Goal: Transaction & Acquisition: Purchase product/service

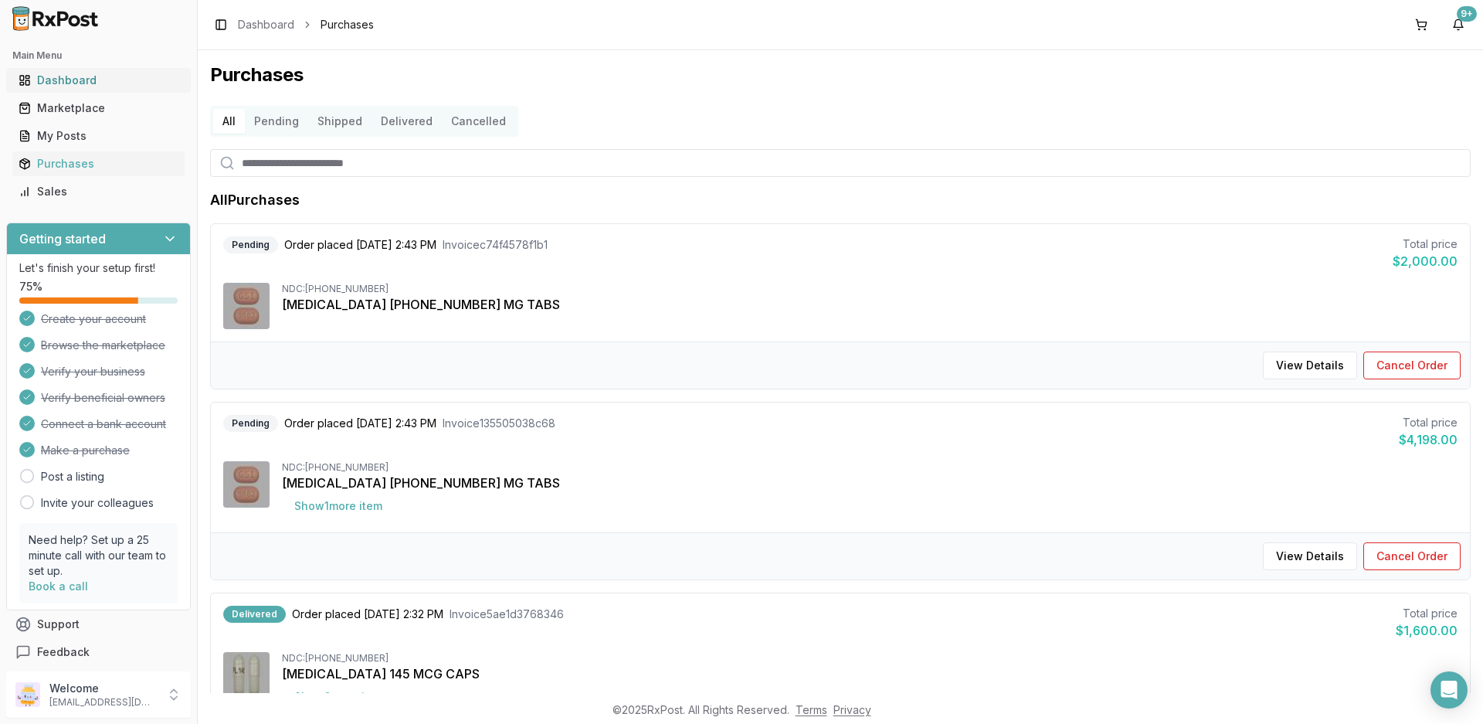
scroll to position [155, 0]
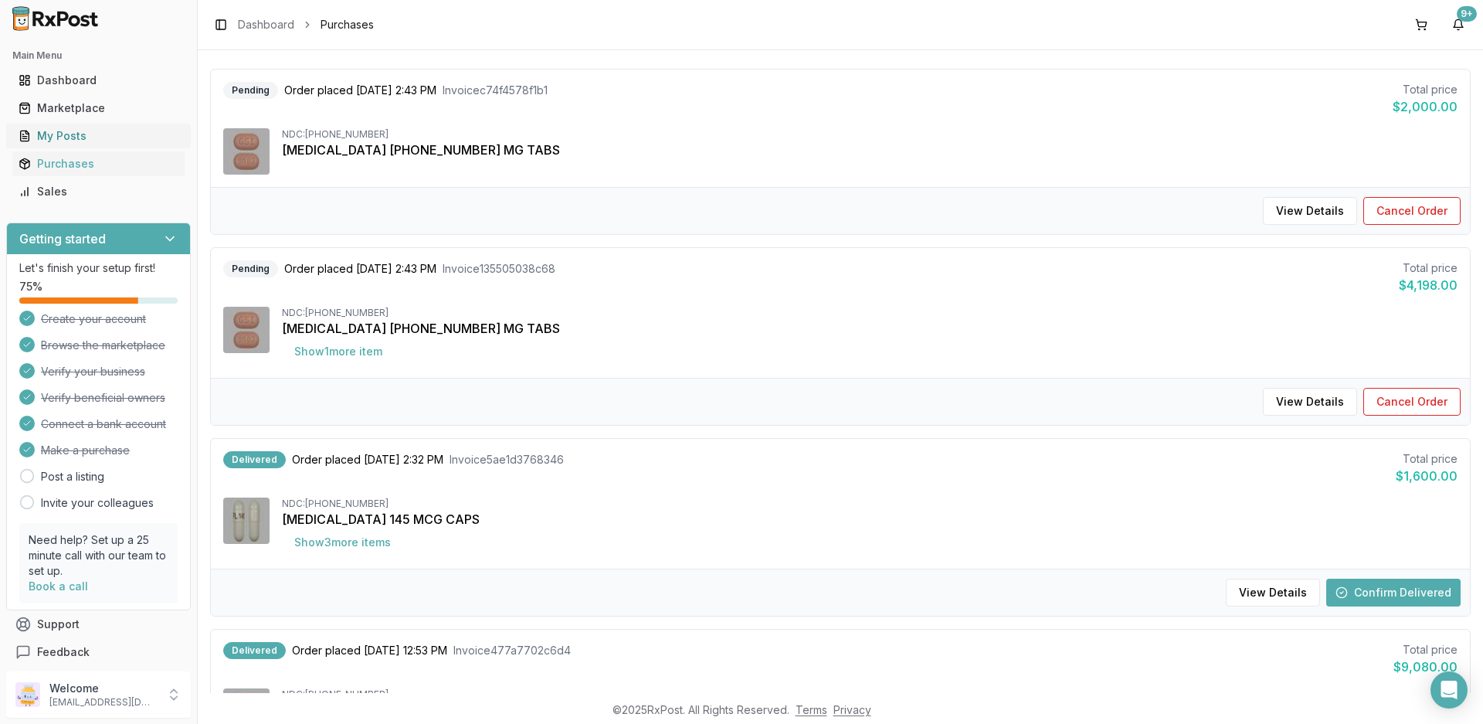
click at [61, 138] on div "My Posts" at bounding box center [99, 135] width 160 height 15
click at [68, 108] on div "Marketplace" at bounding box center [99, 107] width 160 height 15
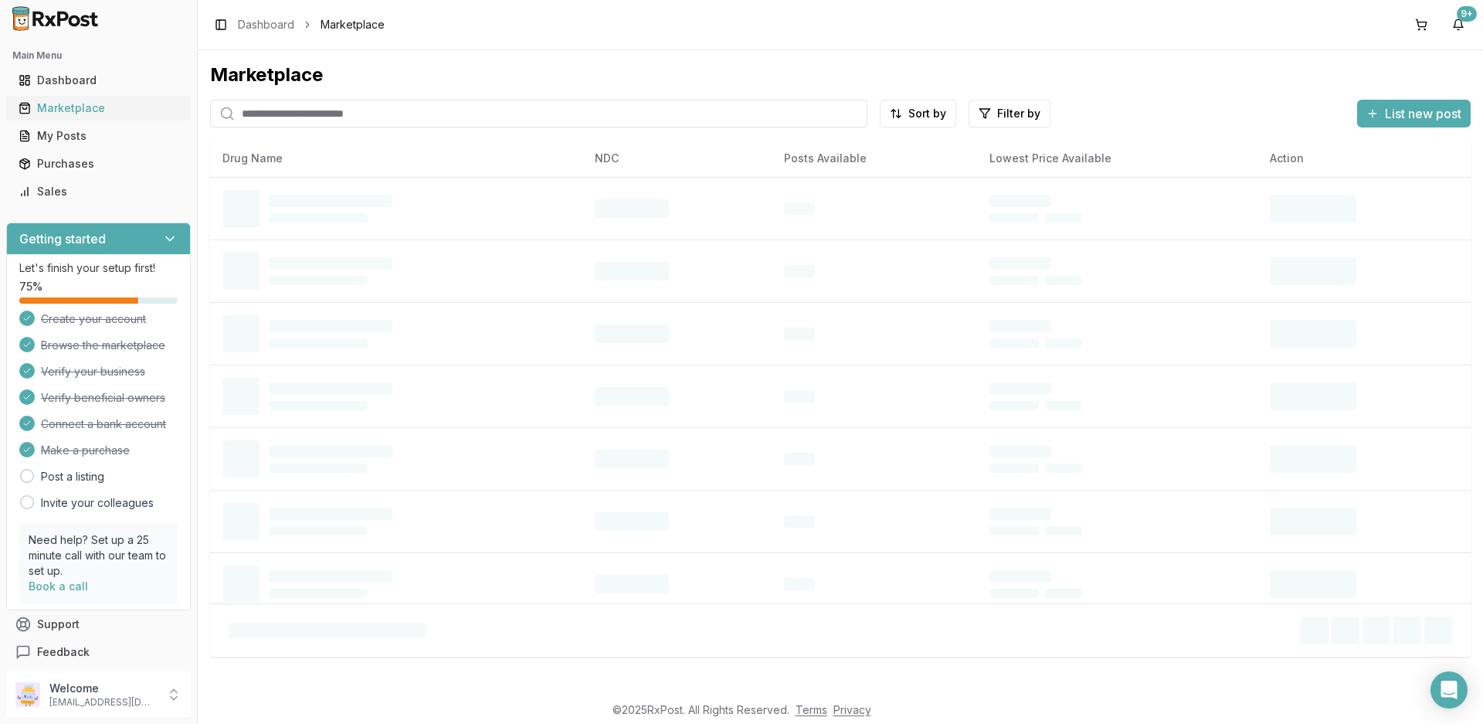
click at [73, 110] on div "Marketplace" at bounding box center [99, 107] width 160 height 15
click at [391, 113] on input "search" at bounding box center [538, 114] width 657 height 28
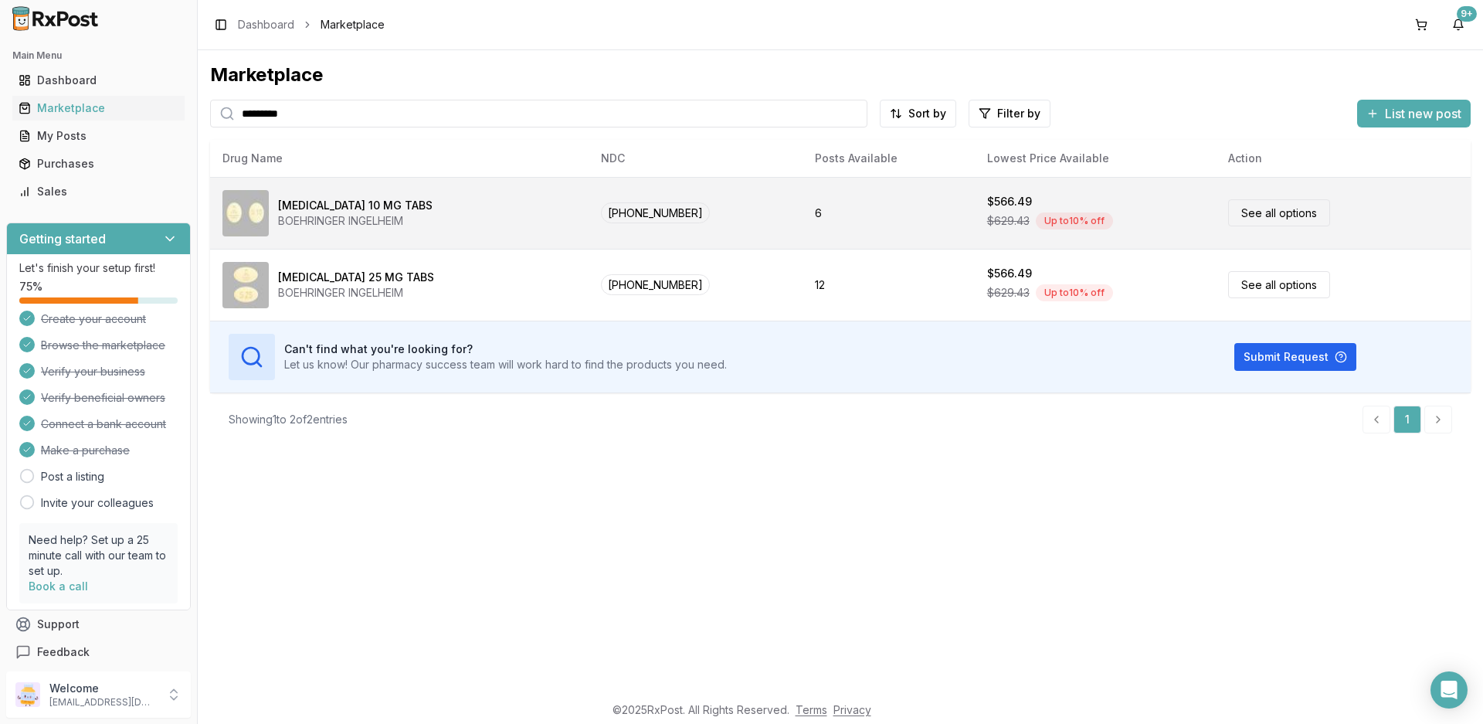
type input "*********"
click at [420, 197] on div "[MEDICAL_DATA] 10 MG TABS BOEHRINGER INGELHEIM" at bounding box center [400, 213] width 354 height 46
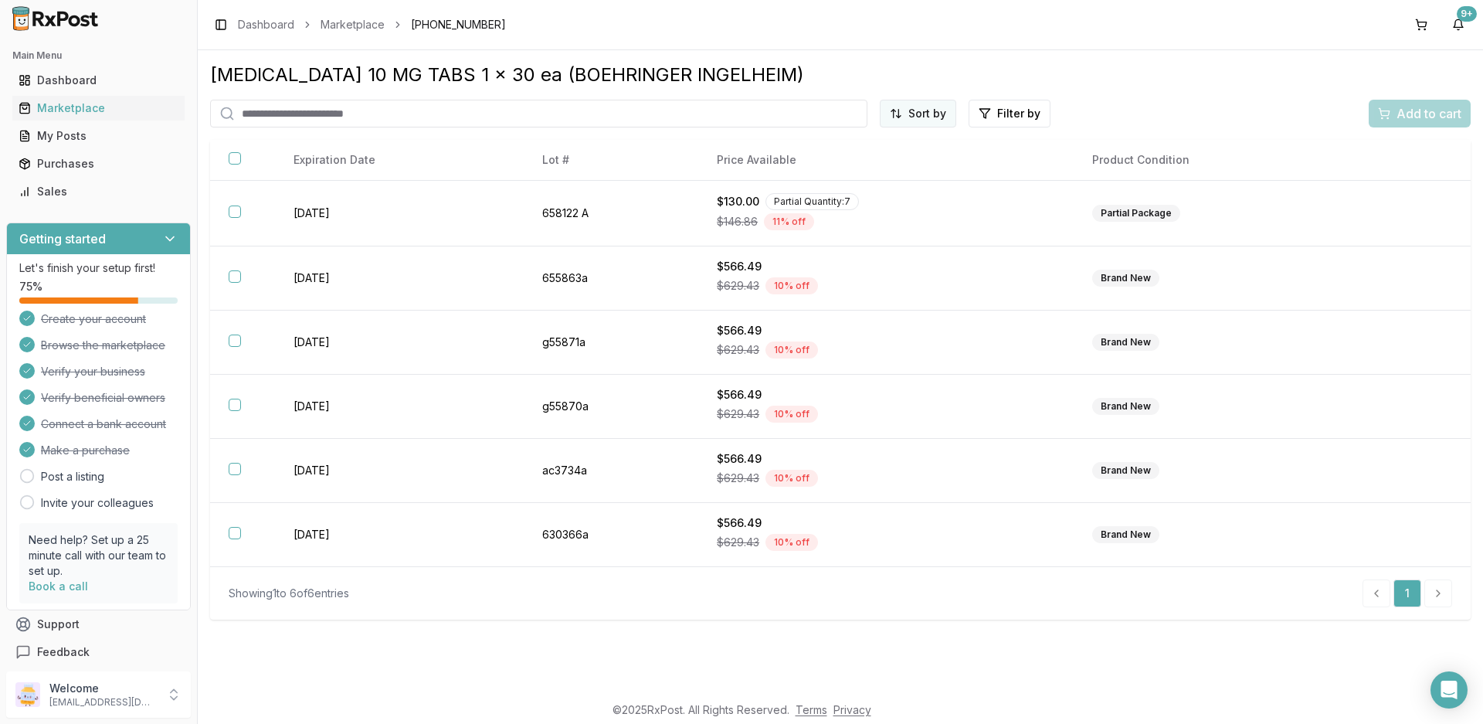
click at [911, 110] on html "Main Menu Dashboard Marketplace My Posts Purchases Sales Getting started Let's …" at bounding box center [741, 362] width 1483 height 724
click at [887, 168] on div "Price (Low to High)" at bounding box center [879, 171] width 147 height 25
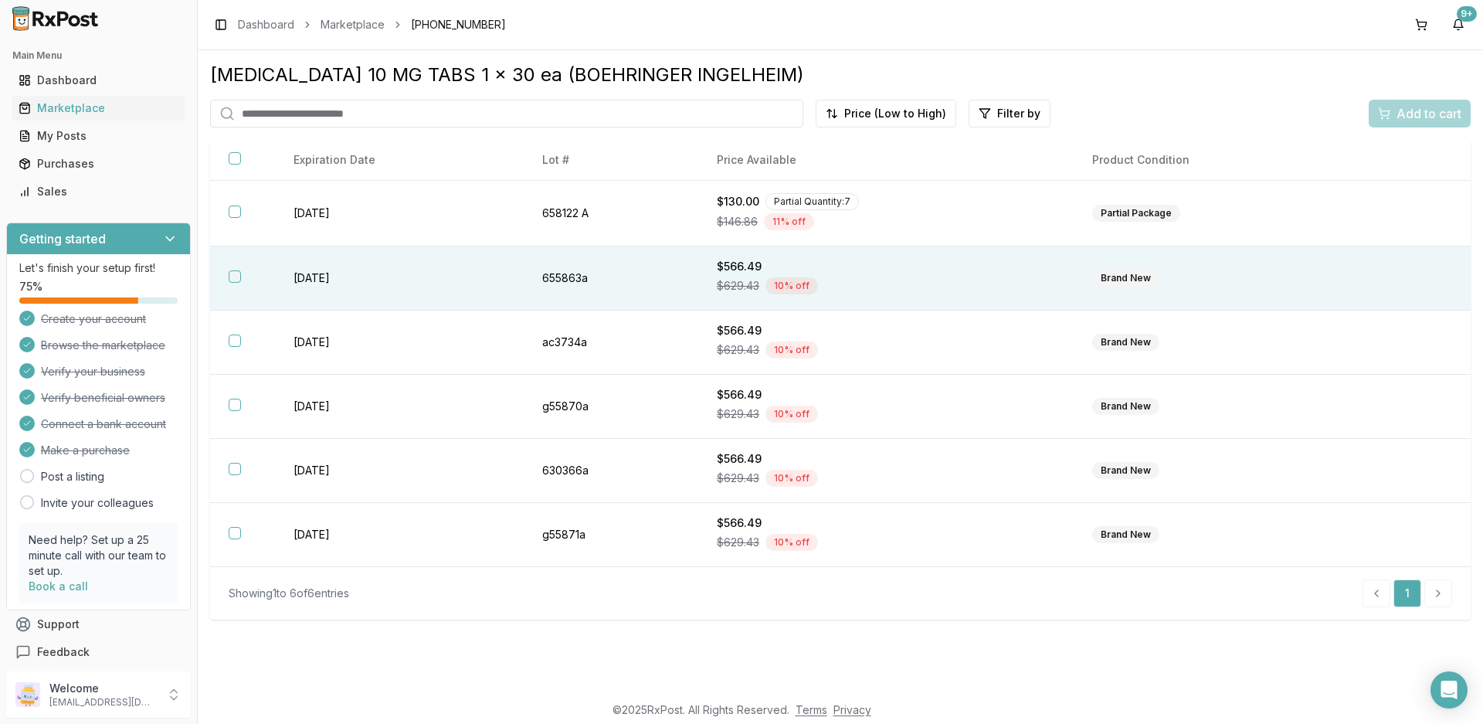
click at [235, 279] on button "button" at bounding box center [235, 276] width 12 height 12
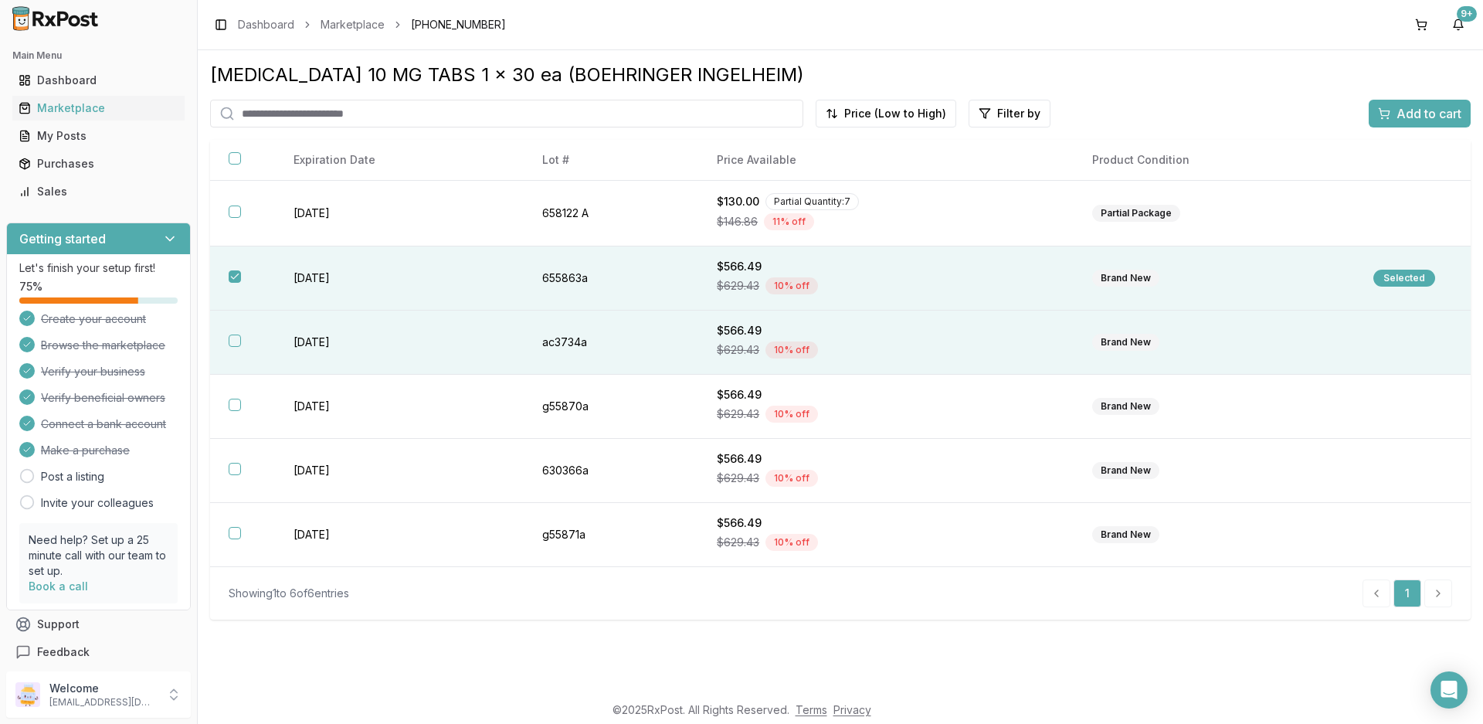
click at [246, 347] on th at bounding box center [242, 343] width 65 height 64
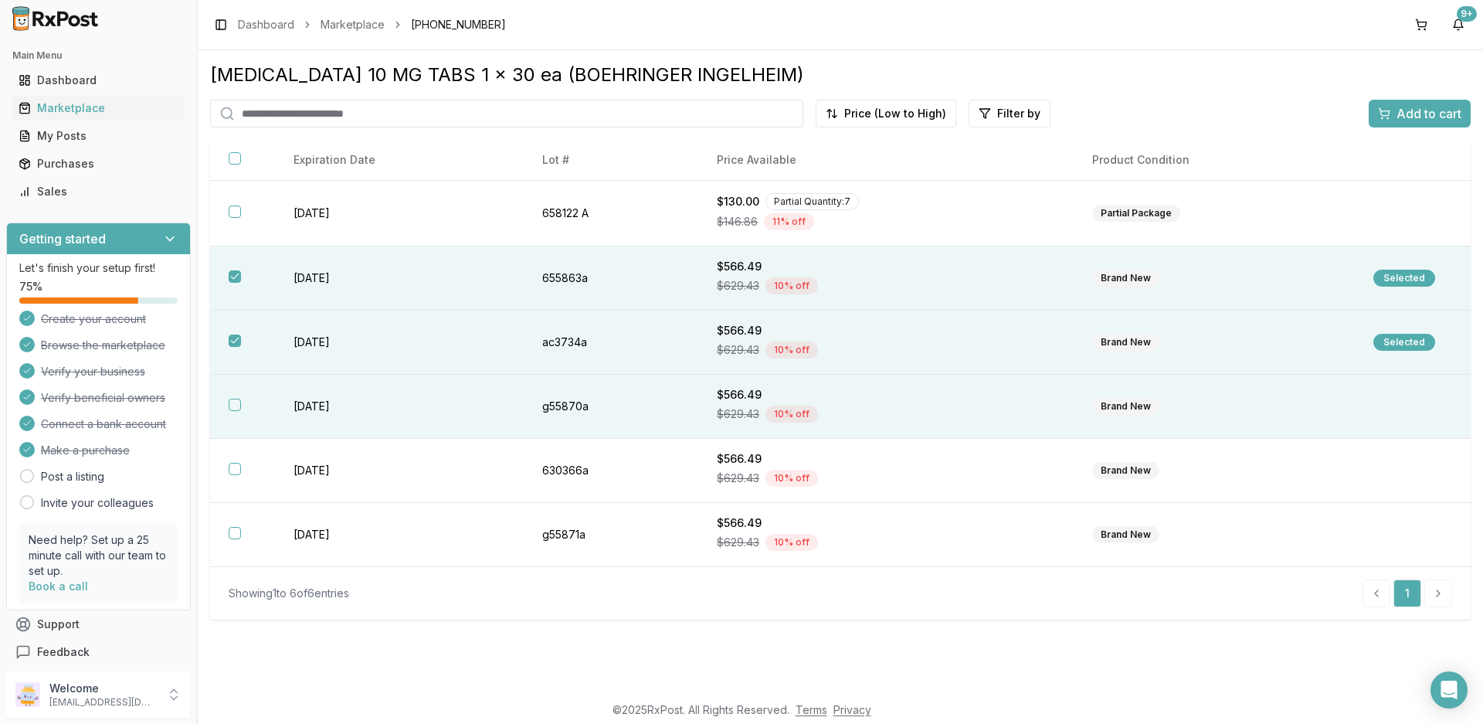
click at [238, 403] on button "button" at bounding box center [235, 405] width 12 height 12
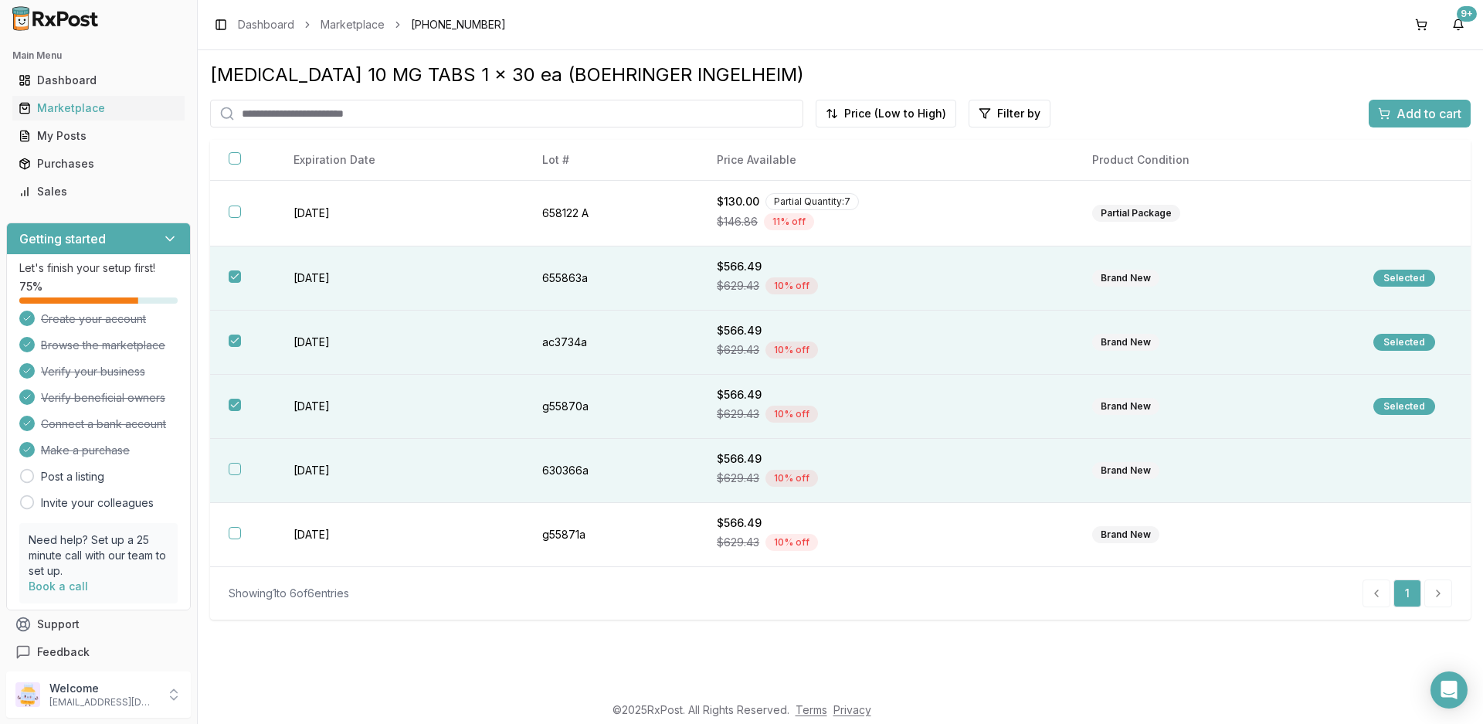
click at [233, 478] on th at bounding box center [242, 471] width 65 height 64
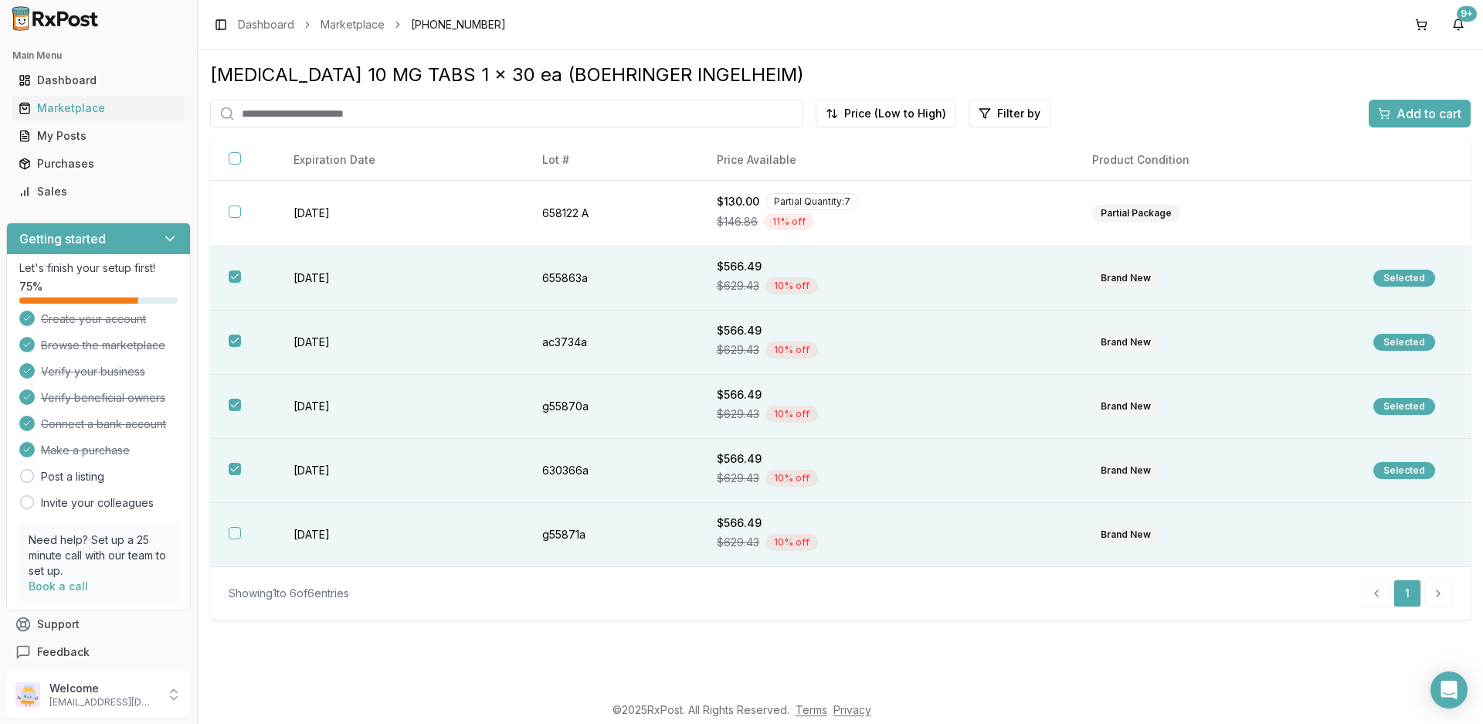
click at [227, 527] on th at bounding box center [242, 535] width 65 height 64
click at [1399, 118] on span "Add to cart" at bounding box center [1429, 113] width 65 height 19
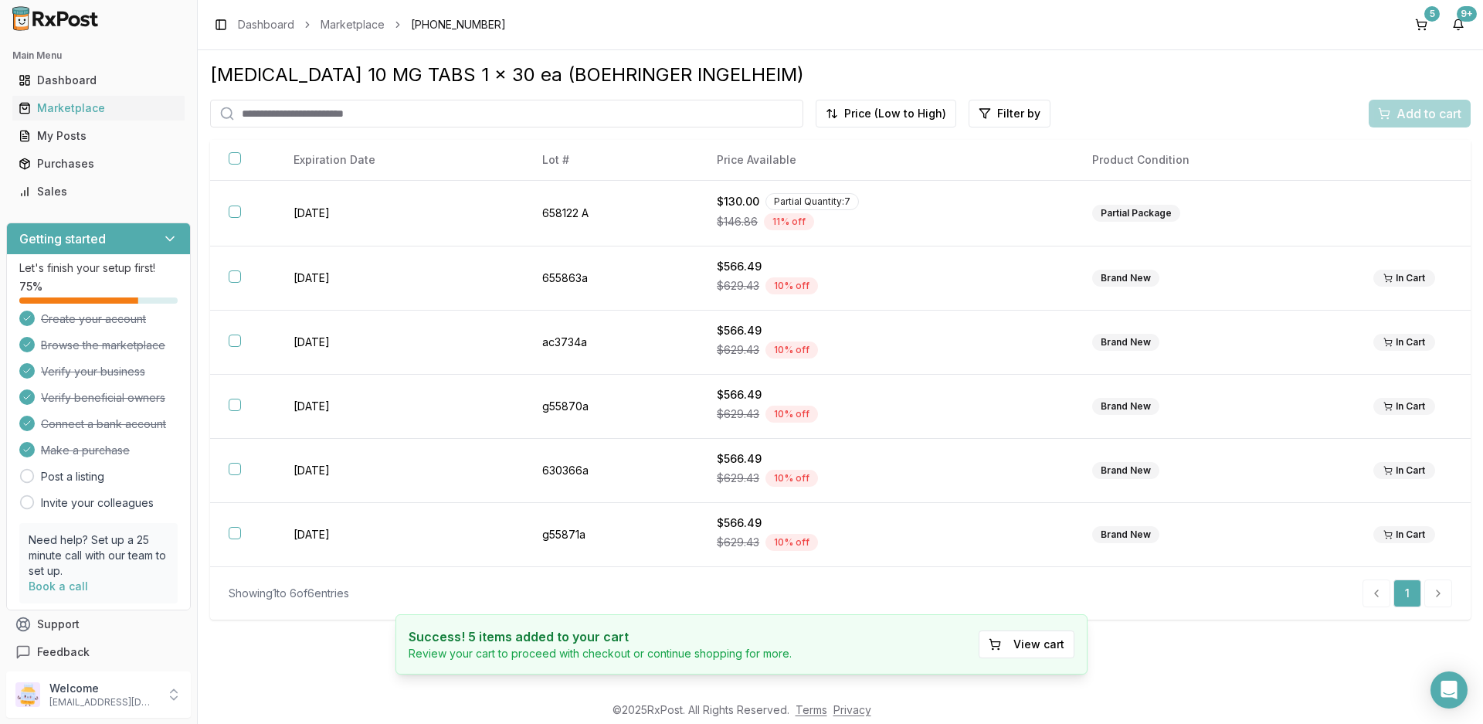
click at [371, 117] on input "search" at bounding box center [506, 114] width 593 height 28
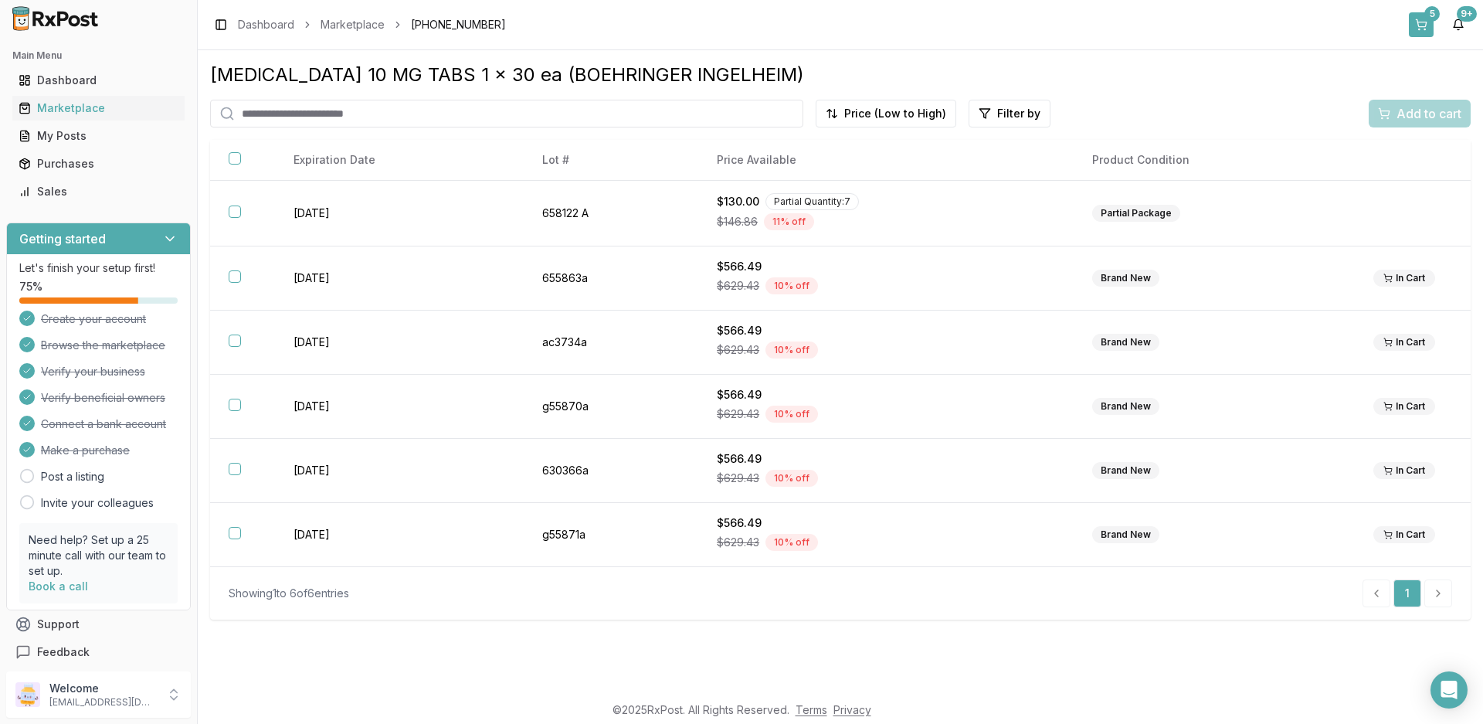
click at [1435, 21] on div "5" at bounding box center [1432, 13] width 15 height 15
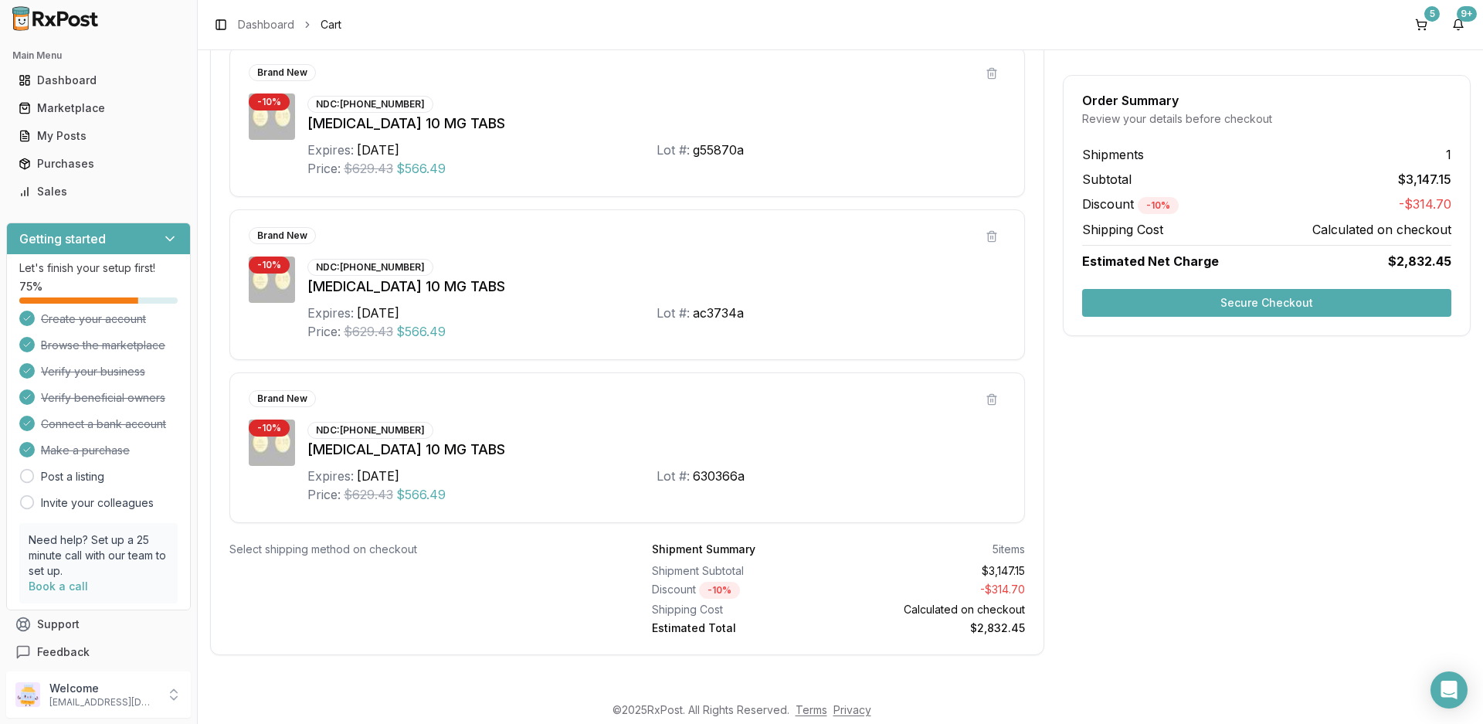
scroll to position [695, 0]
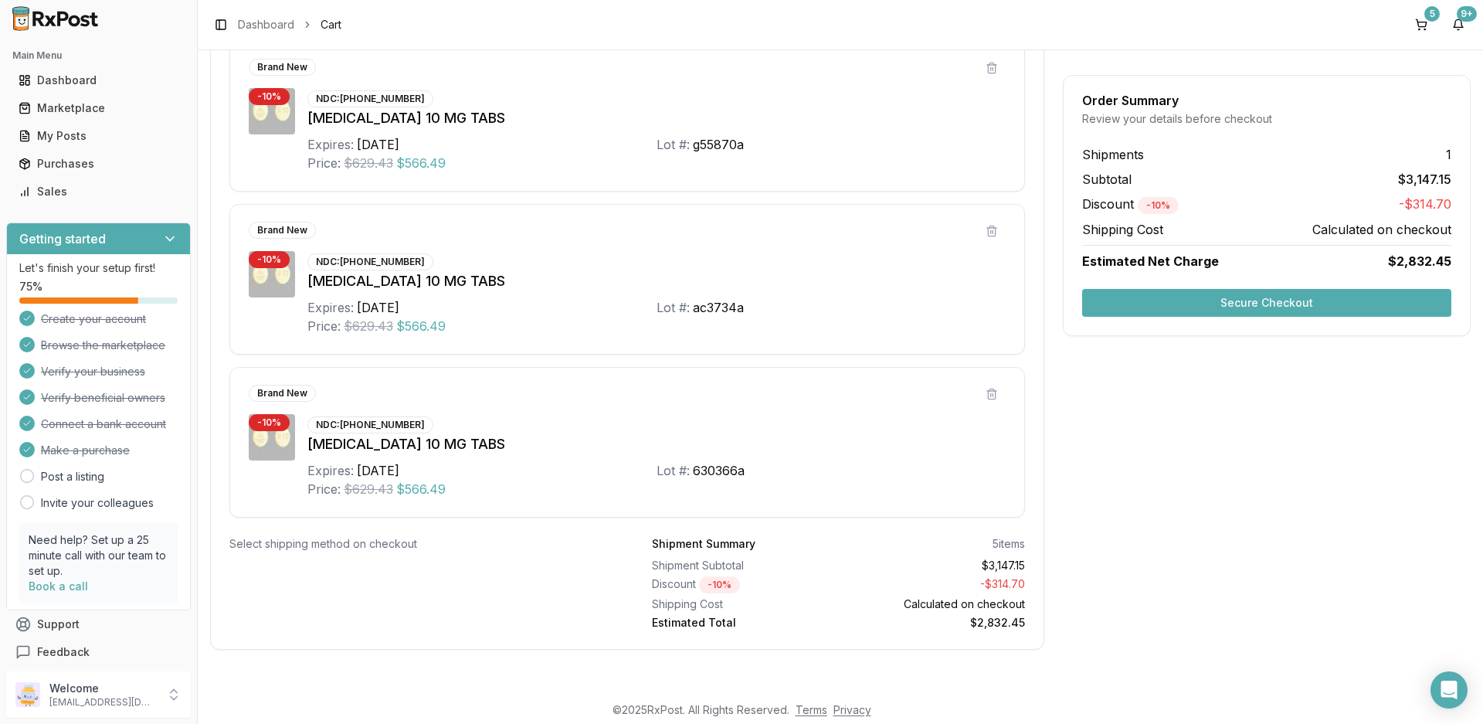
click at [1256, 303] on button "Secure Checkout" at bounding box center [1266, 303] width 369 height 28
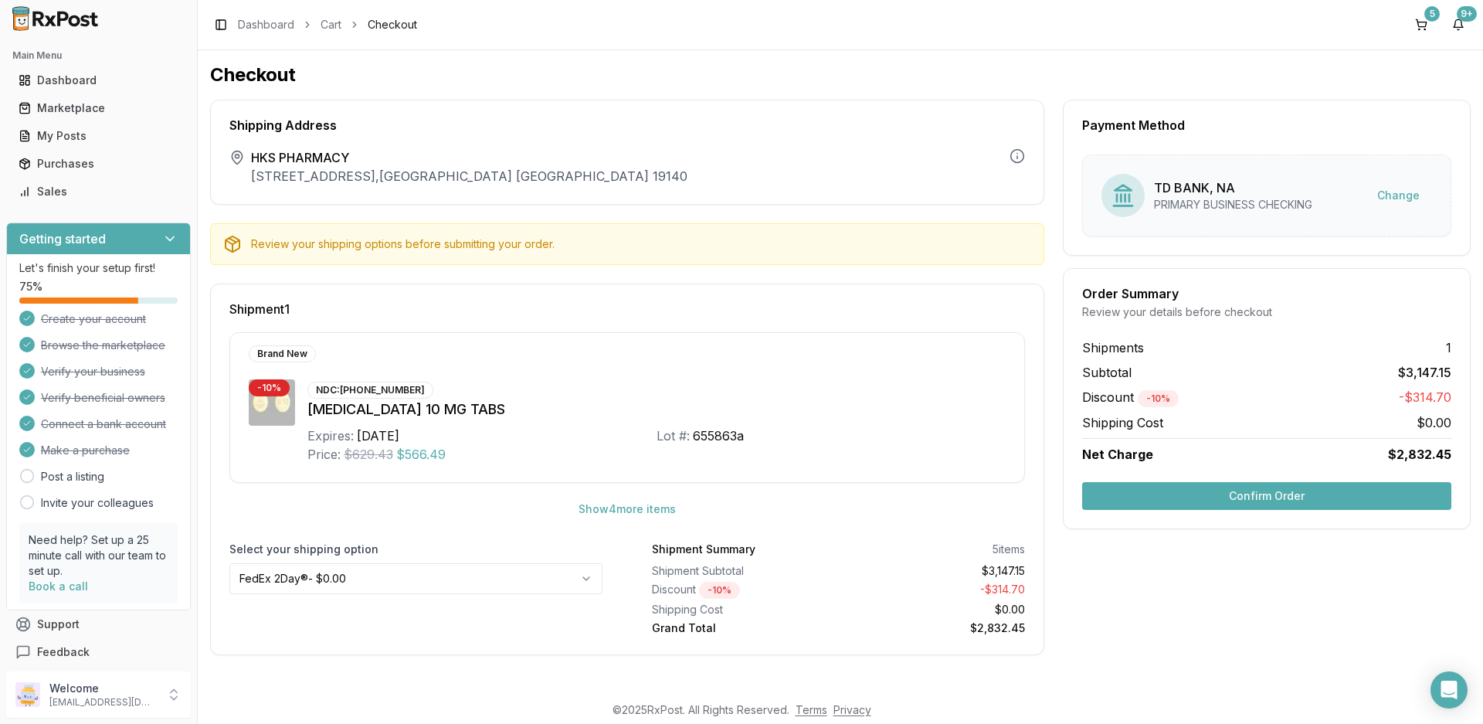
click at [808, 301] on div "Shipment 1 Brand New - 10 % NDC: [PHONE_NUMBER] [MEDICAL_DATA] 10 MG TABS Expir…" at bounding box center [627, 470] width 834 height 372
click at [1230, 499] on button "Confirm Order" at bounding box center [1266, 496] width 369 height 28
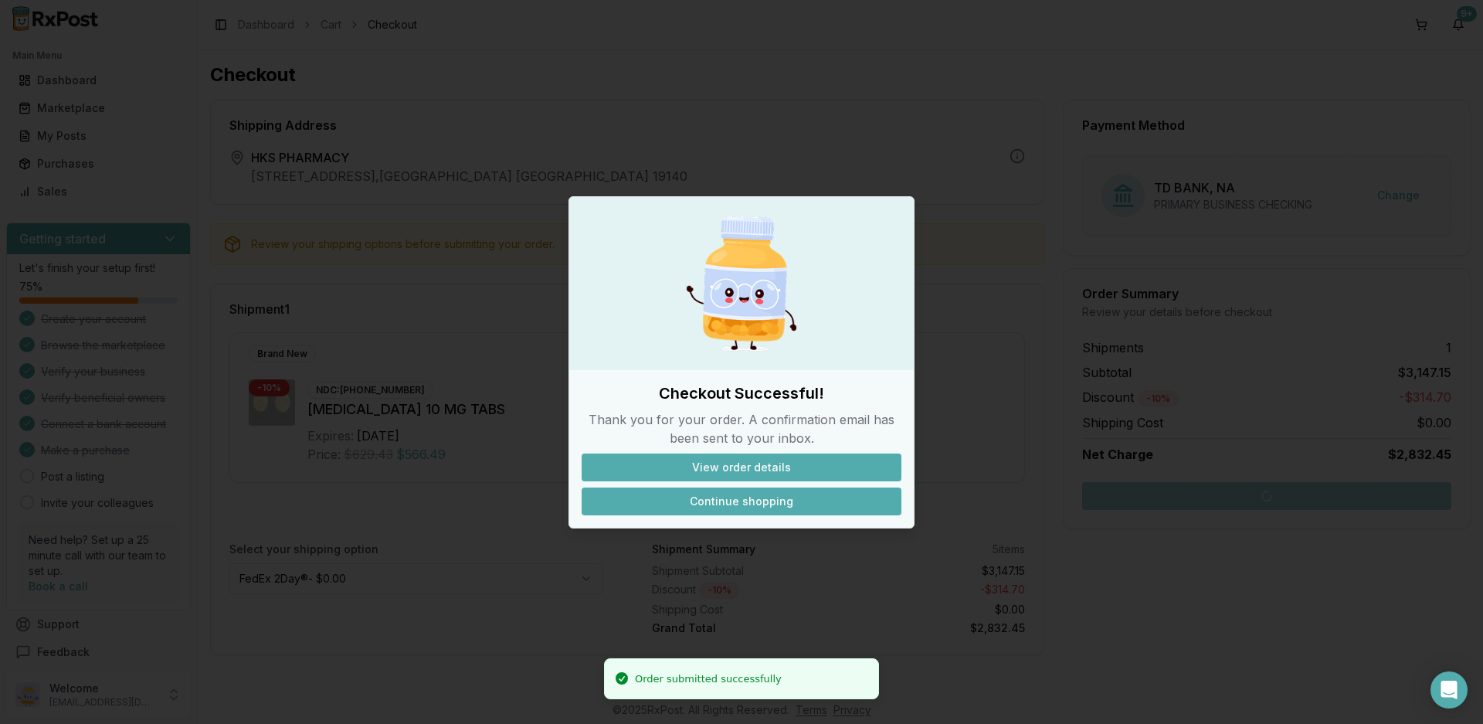
click at [778, 505] on button "Continue shopping" at bounding box center [742, 502] width 320 height 28
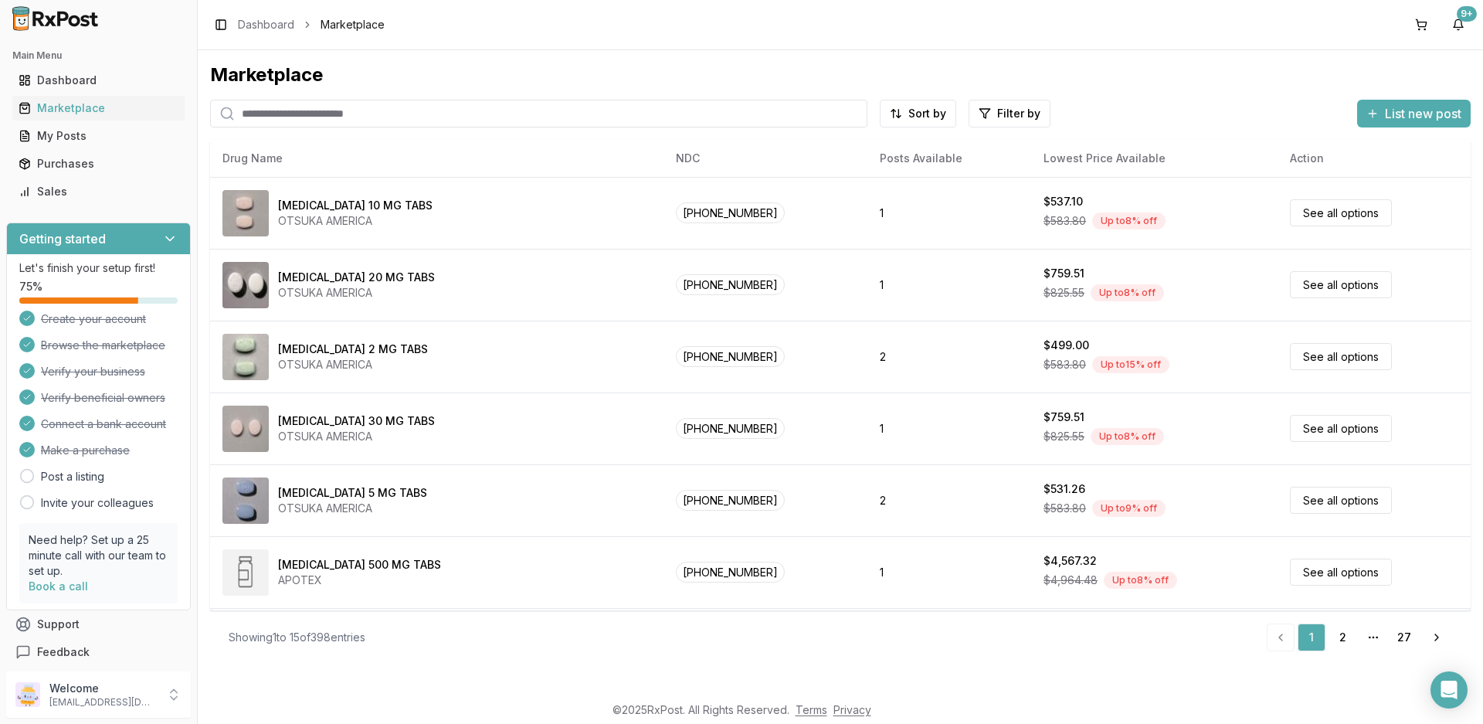
click at [321, 122] on input "search" at bounding box center [538, 114] width 657 height 28
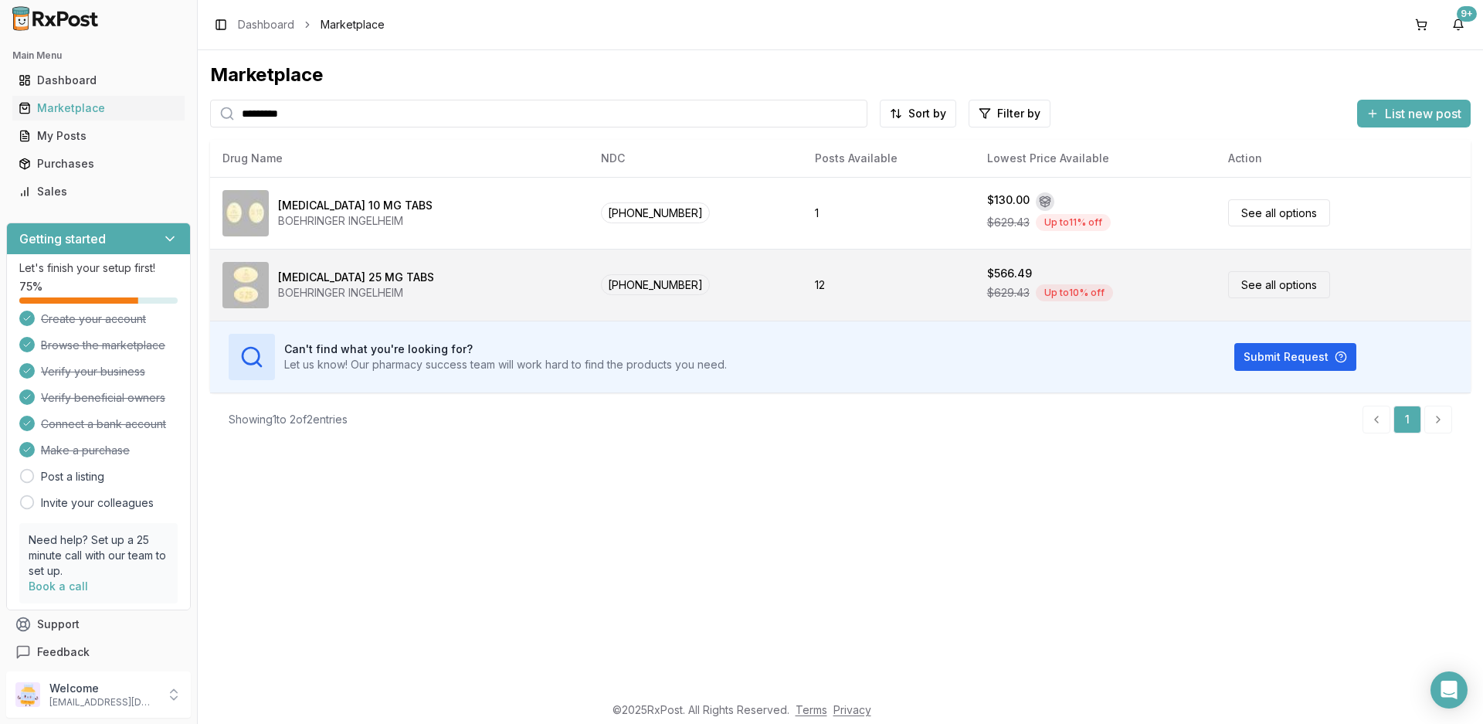
type input "*********"
click at [372, 280] on div "[MEDICAL_DATA] 25 MG TABS" at bounding box center [356, 277] width 156 height 15
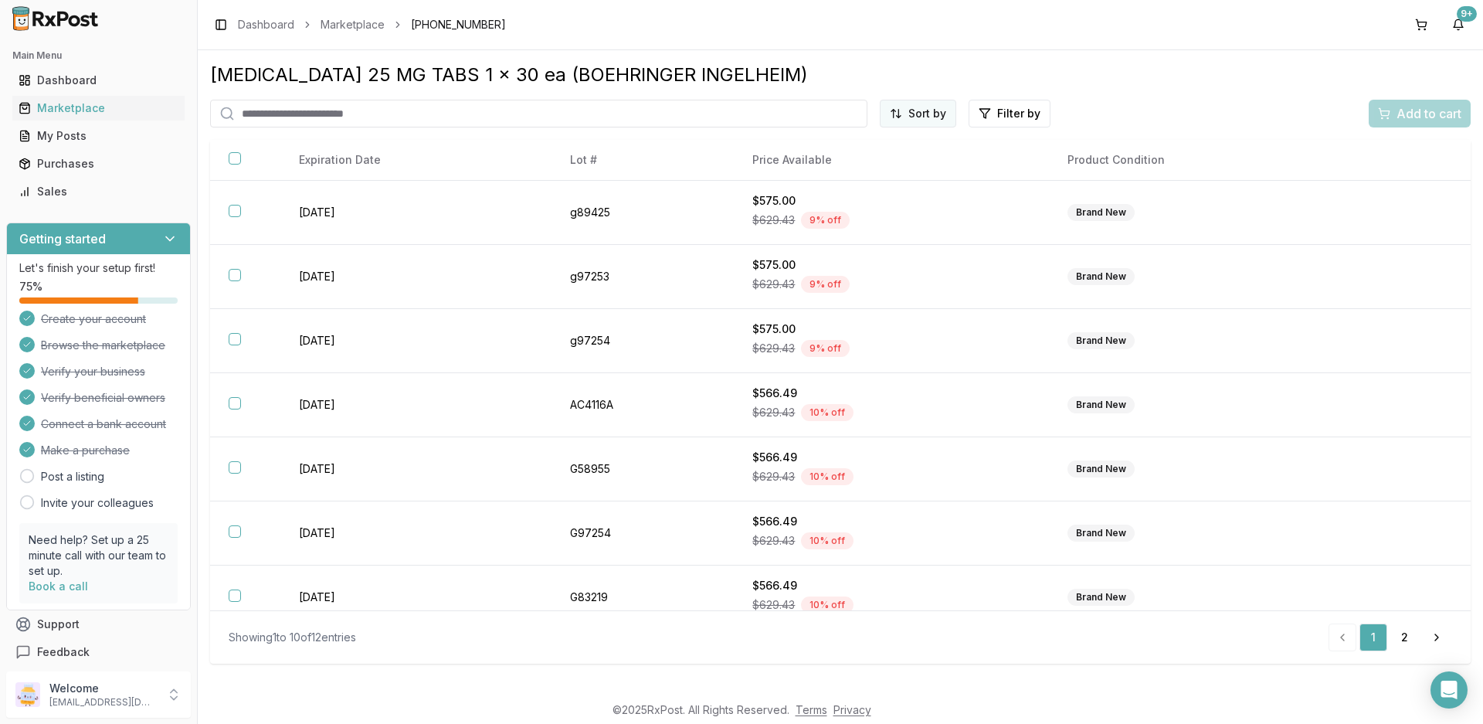
click at [915, 110] on html "Main Menu Dashboard Marketplace My Posts Purchases Sales Getting started Let's …" at bounding box center [741, 362] width 1483 height 724
click at [861, 174] on div "Price (Low to High)" at bounding box center [879, 171] width 147 height 25
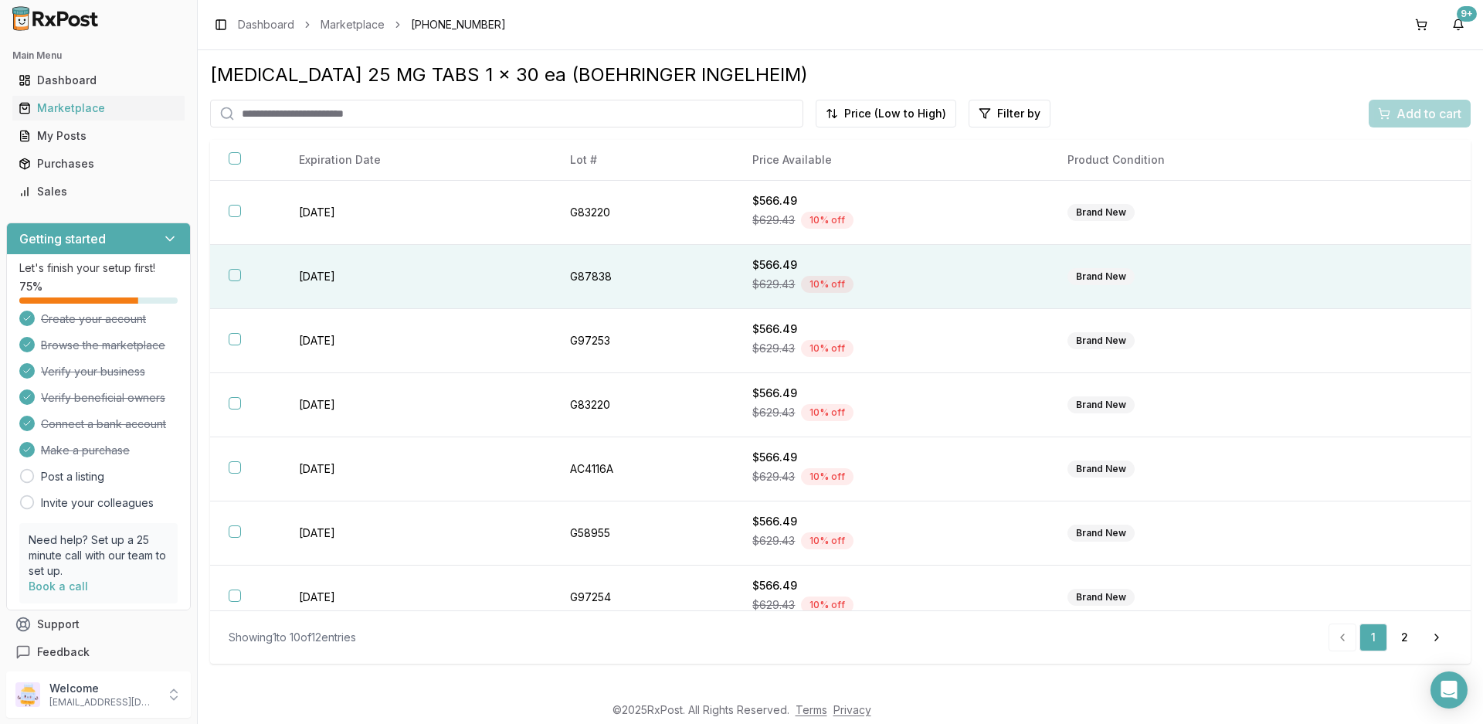
click at [713, 284] on td "G87838" at bounding box center [643, 277] width 183 height 64
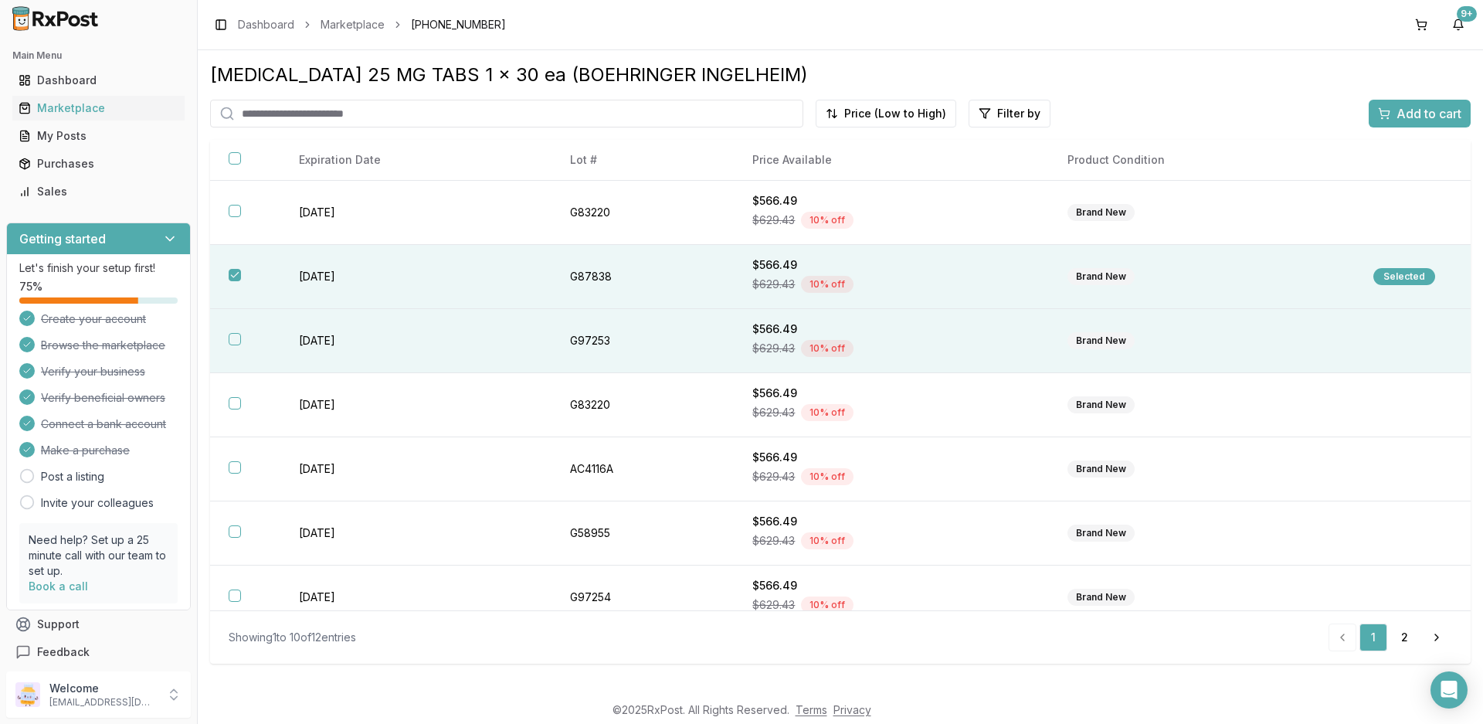
click at [695, 327] on td "G97253" at bounding box center [643, 341] width 183 height 64
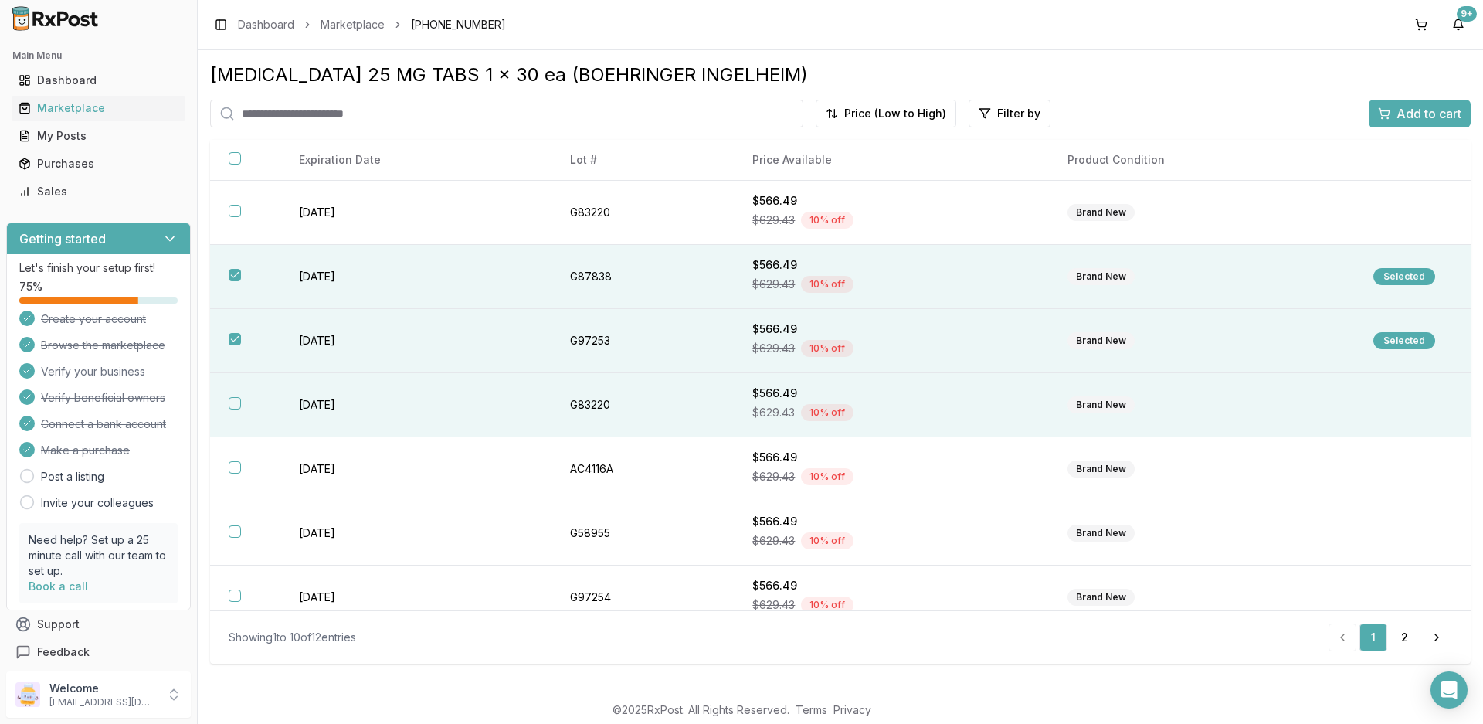
click at [682, 398] on td "G83220" at bounding box center [643, 405] width 183 height 64
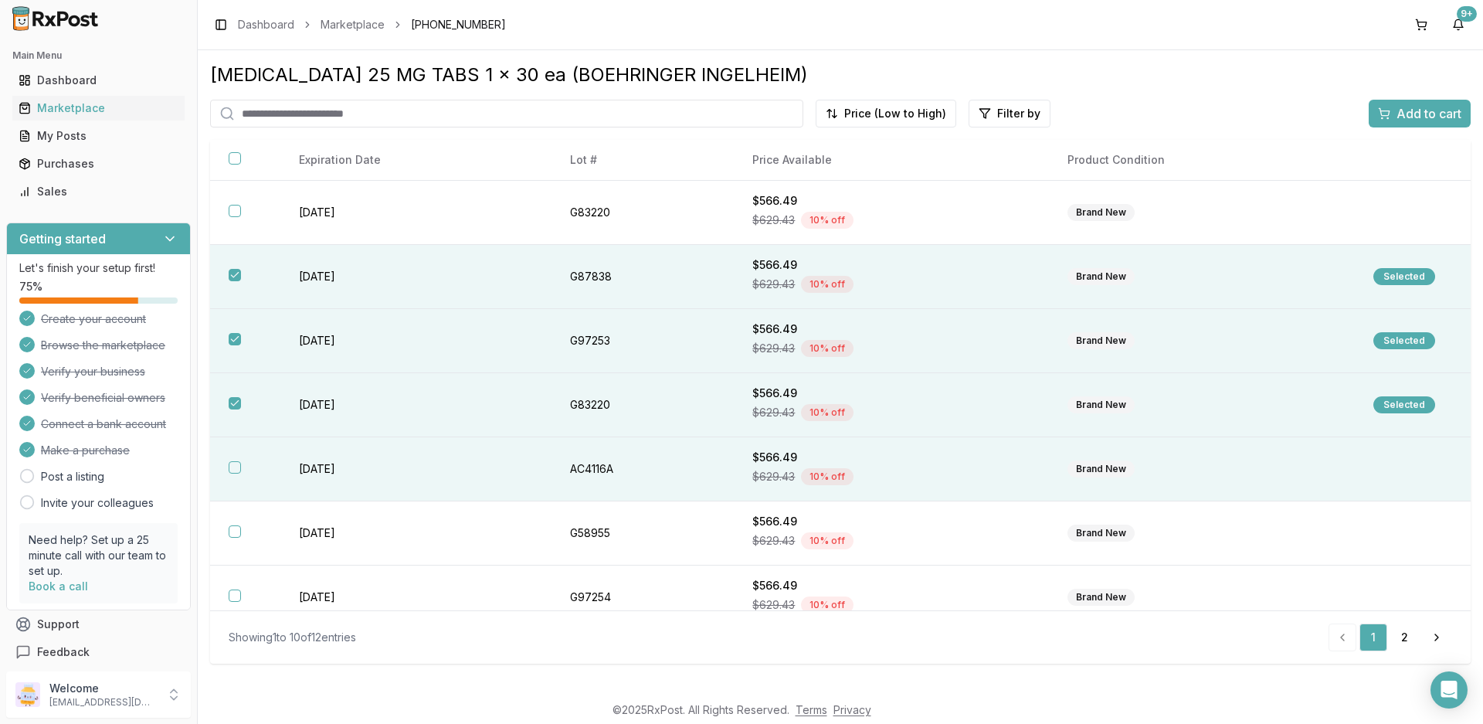
click at [668, 459] on td "AC4116A" at bounding box center [643, 469] width 183 height 64
click at [1442, 114] on span "Add to cart" at bounding box center [1429, 113] width 65 height 19
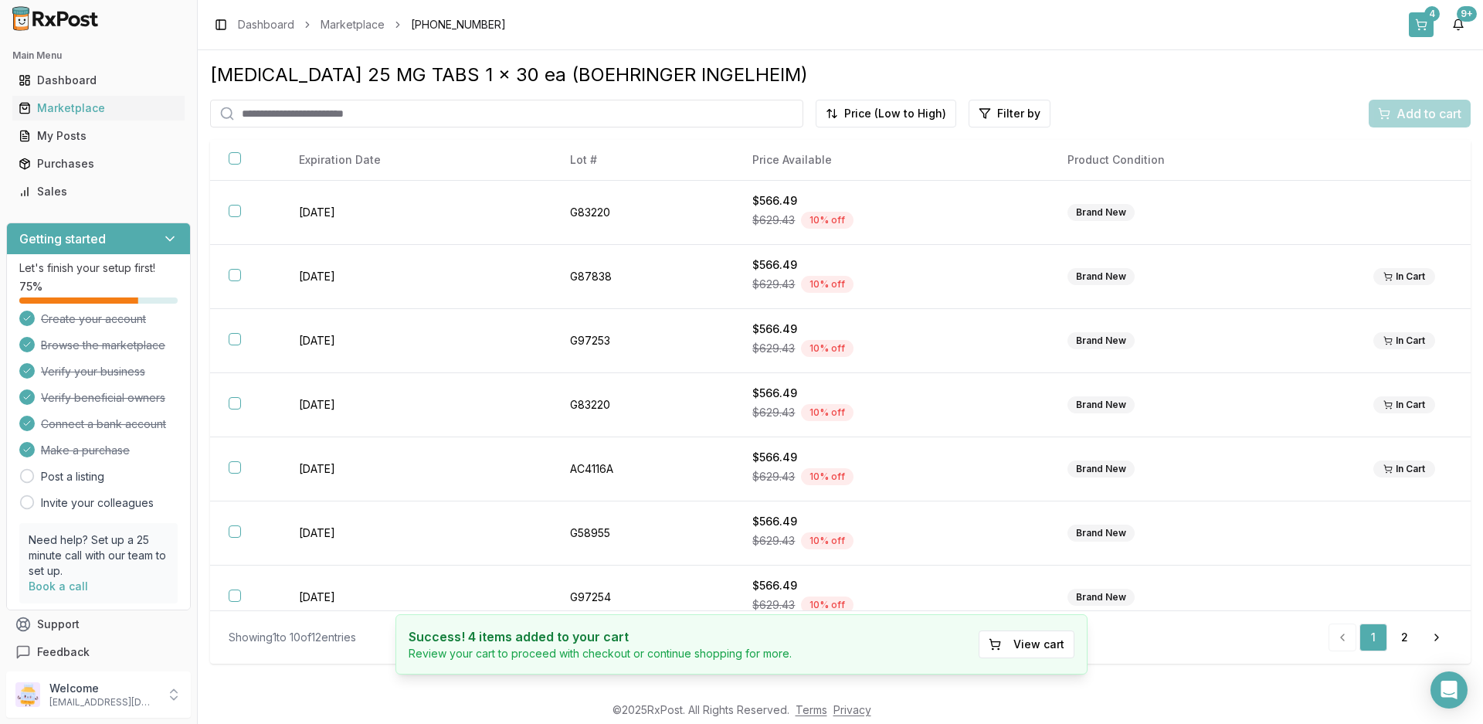
click at [1419, 29] on button "4" at bounding box center [1421, 24] width 25 height 25
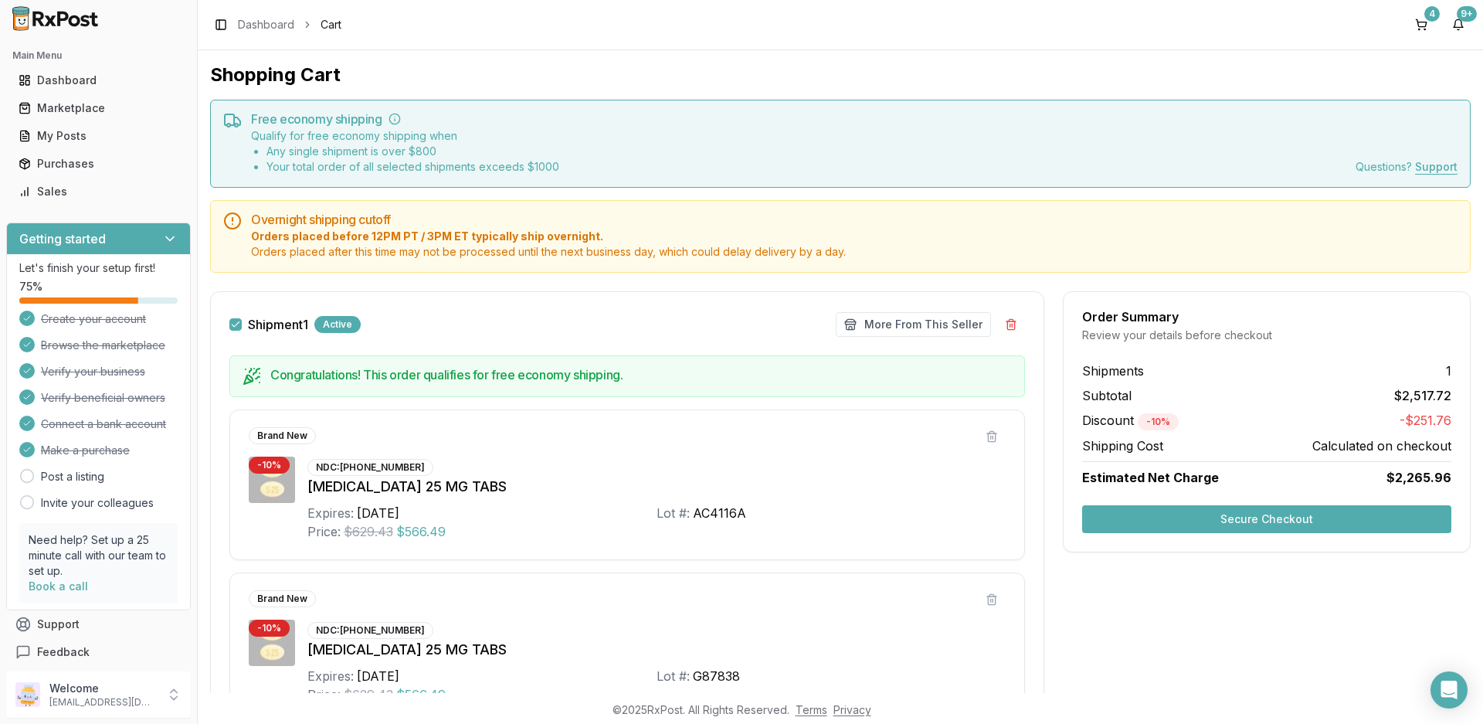
click at [1366, 521] on button "Secure Checkout" at bounding box center [1266, 519] width 369 height 28
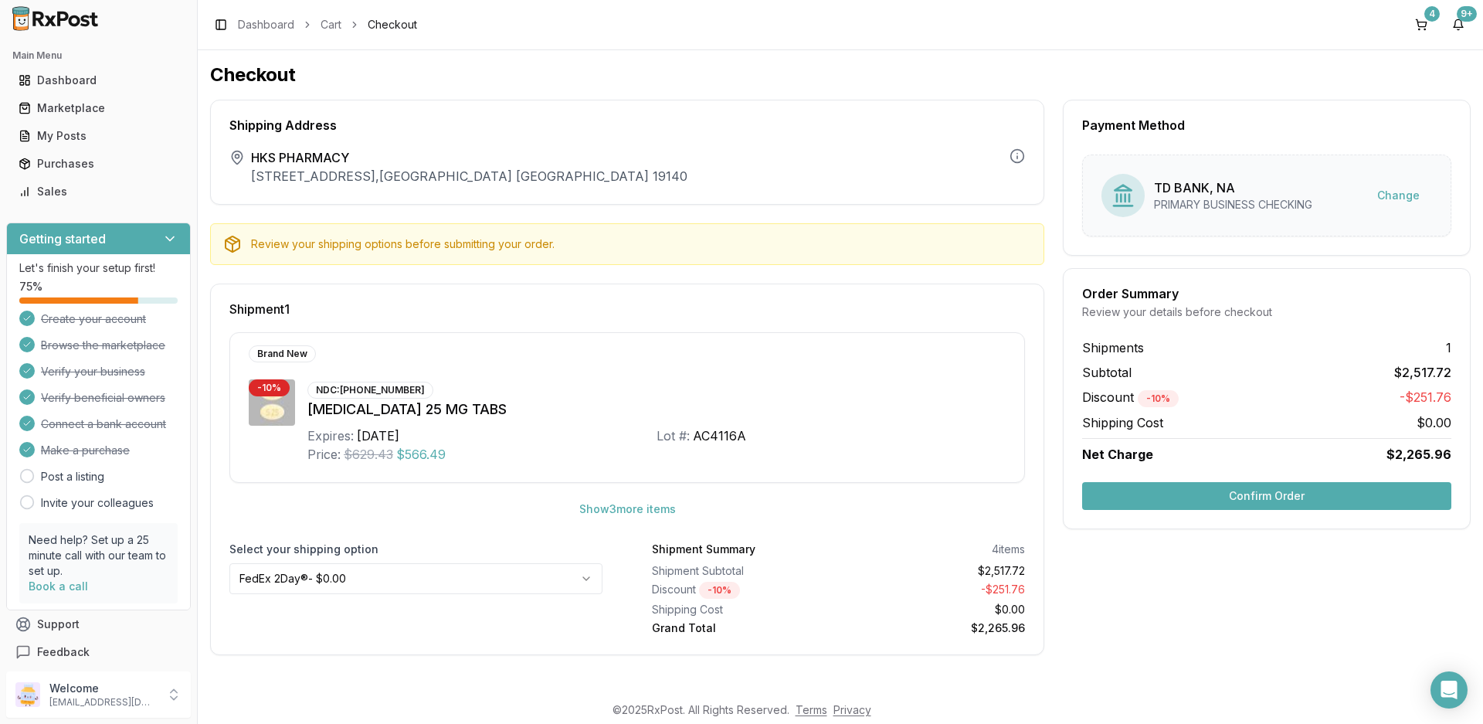
click at [1284, 491] on button "Confirm Order" at bounding box center [1266, 496] width 369 height 28
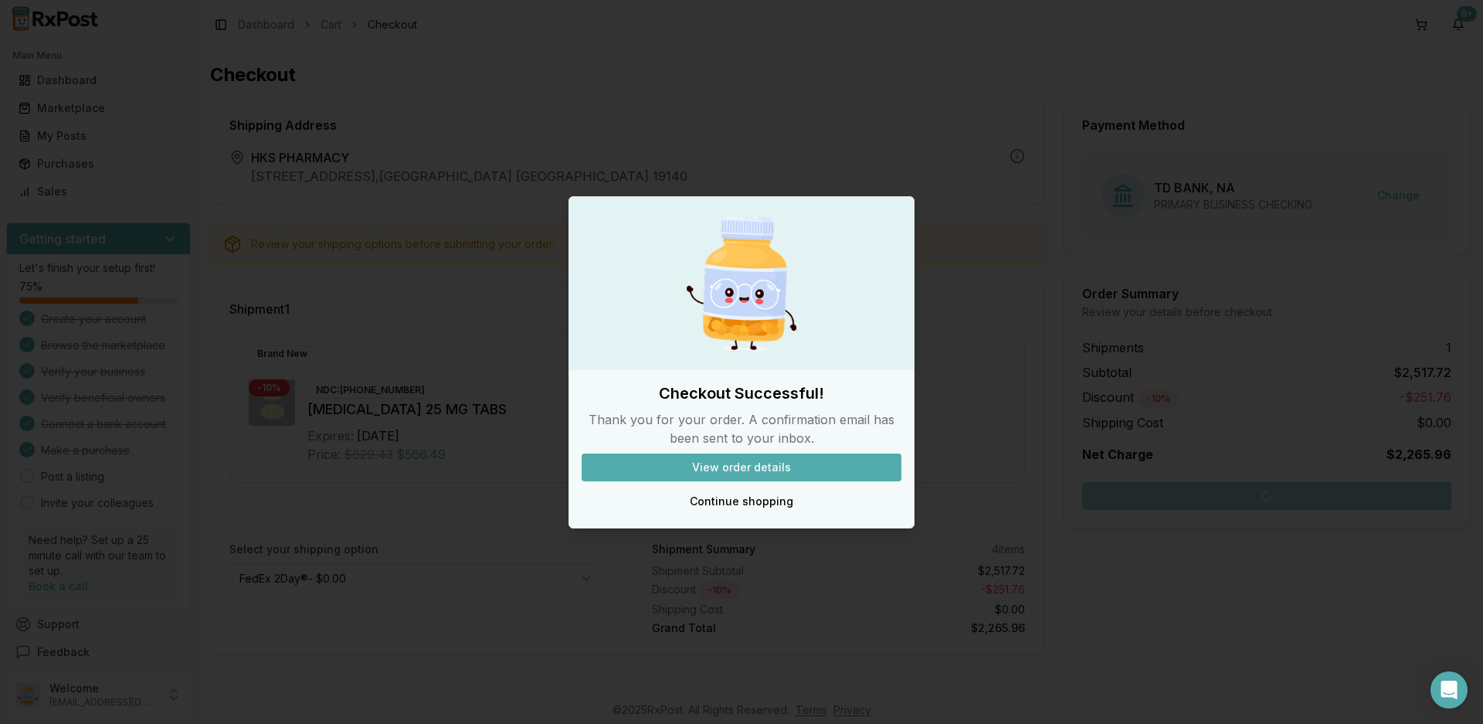
click at [763, 472] on button "View order details" at bounding box center [742, 468] width 320 height 28
